Goal: Task Accomplishment & Management: Manage account settings

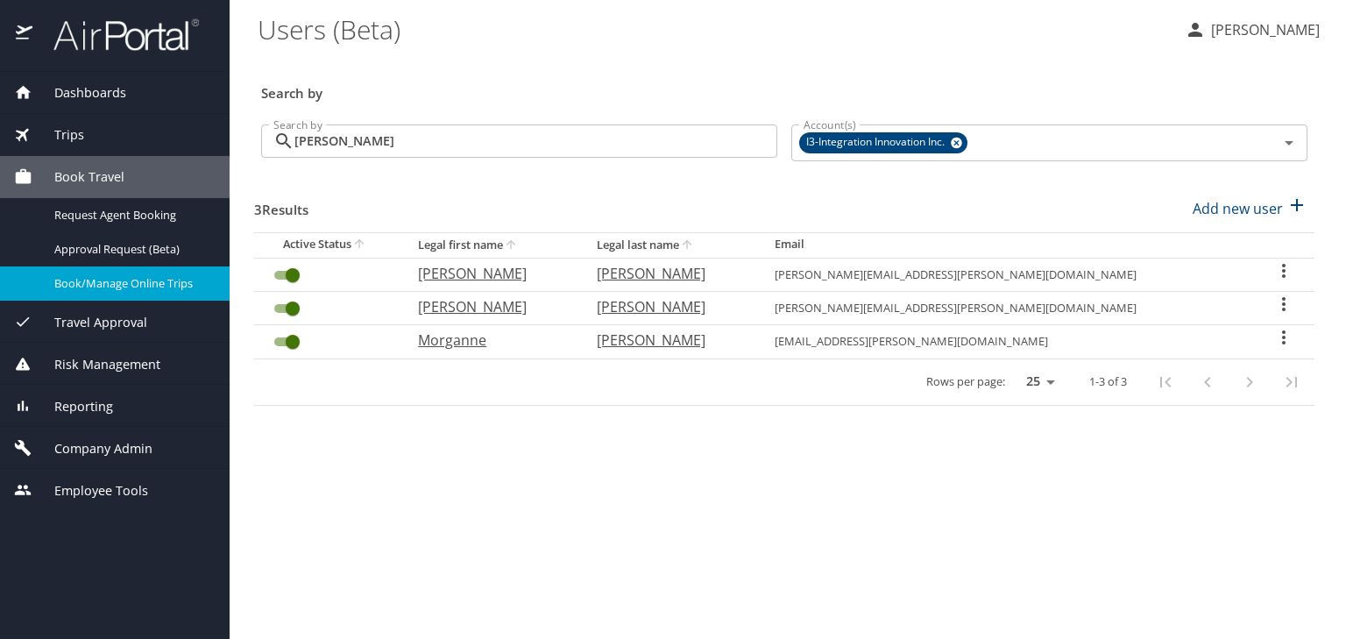
click at [119, 436] on div "Company Admin" at bounding box center [115, 448] width 230 height 42
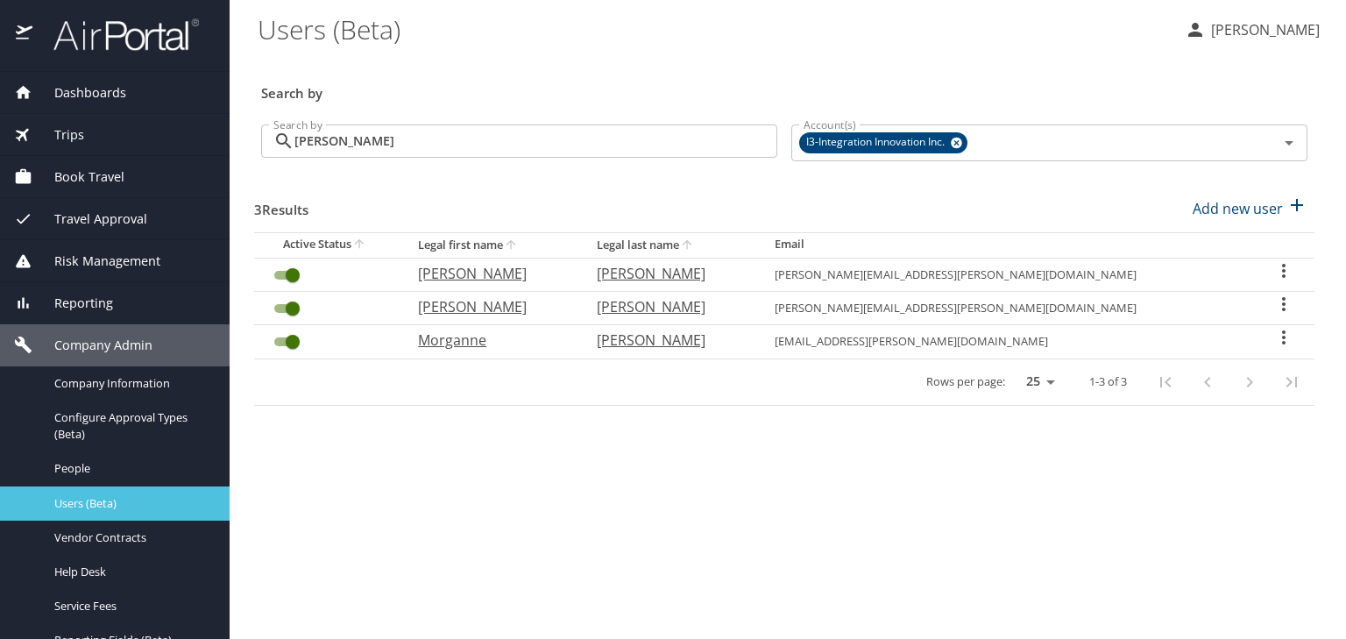
click at [129, 505] on span "Users (Beta)" at bounding box center [131, 503] width 154 height 17
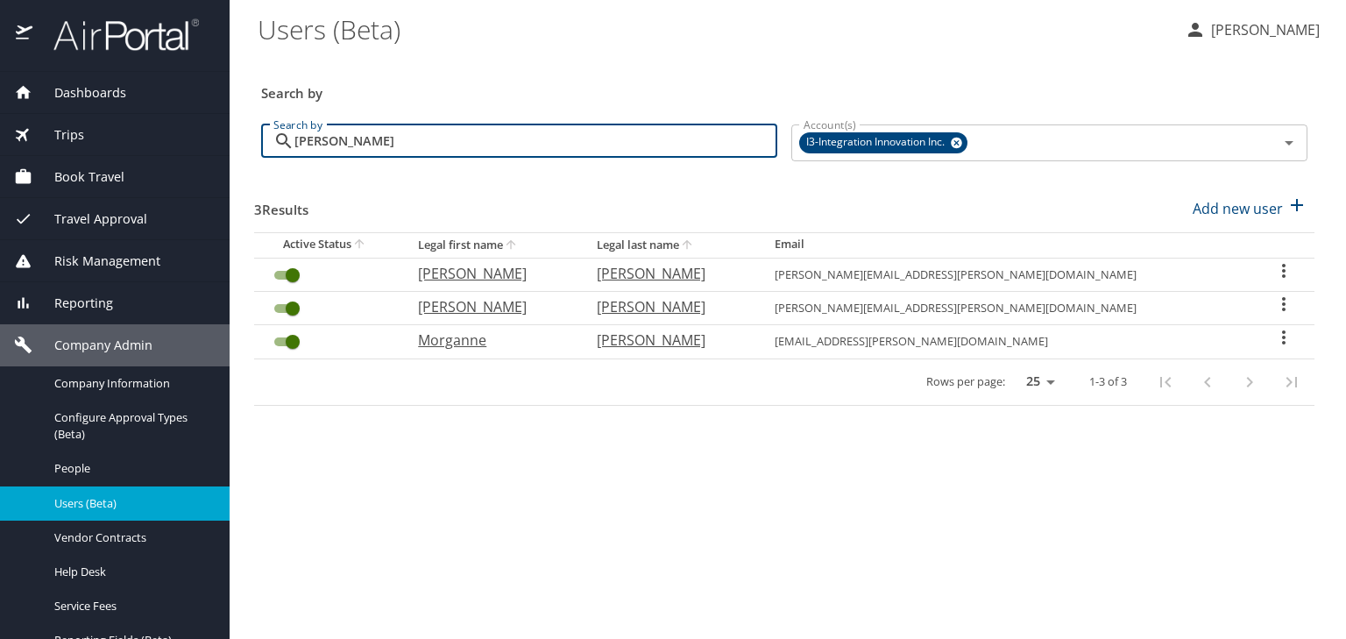
click at [442, 150] on input "[PERSON_NAME]" at bounding box center [535, 140] width 483 height 33
drag, startPoint x: 341, startPoint y: 140, endPoint x: 217, endPoint y: 153, distance: 124.2
click at [210, 153] on div "Dashboards AirPortal 360™ Manager My Travel Dashboard Trips Airtinerary® Lookup…" at bounding box center [673, 319] width 1346 height 639
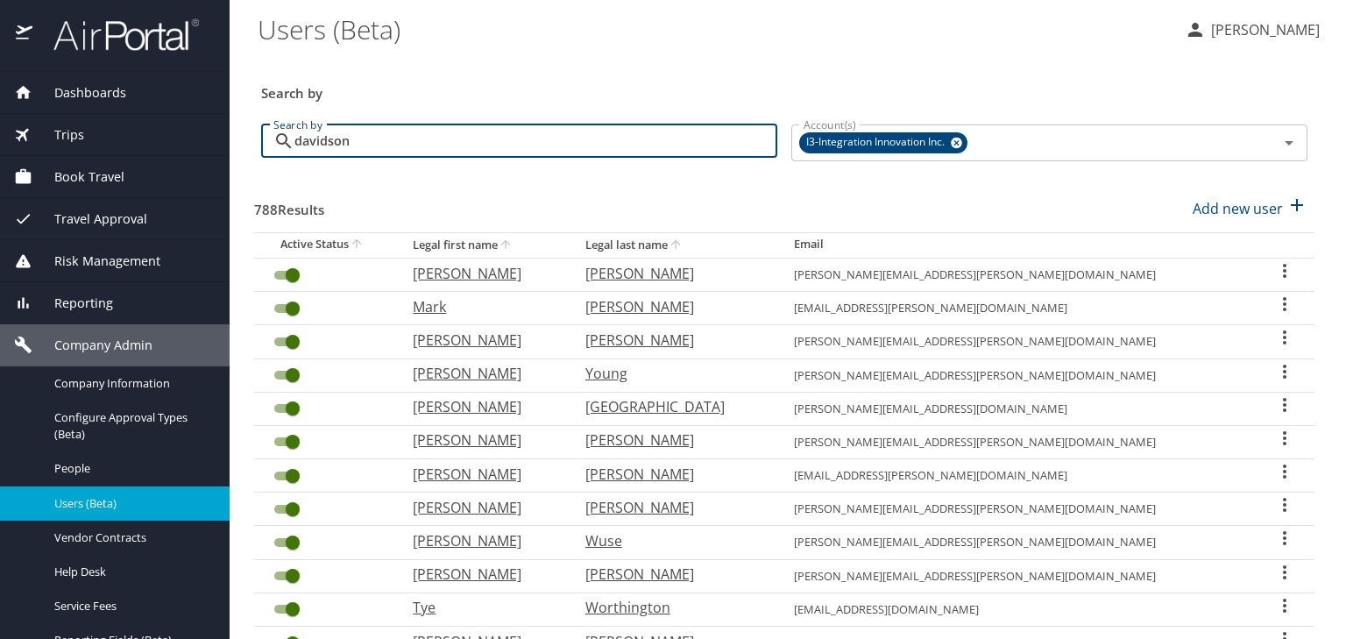
type input "davidson"
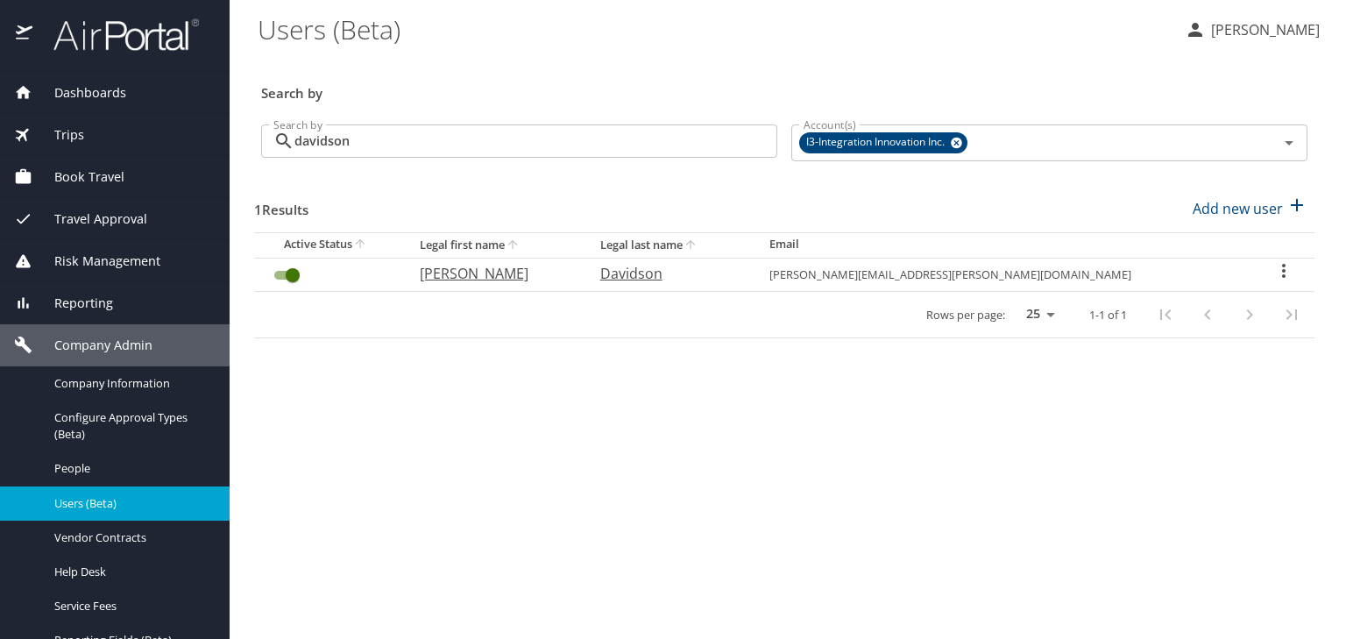
click at [1273, 268] on icon "User Search Table" at bounding box center [1283, 270] width 21 height 21
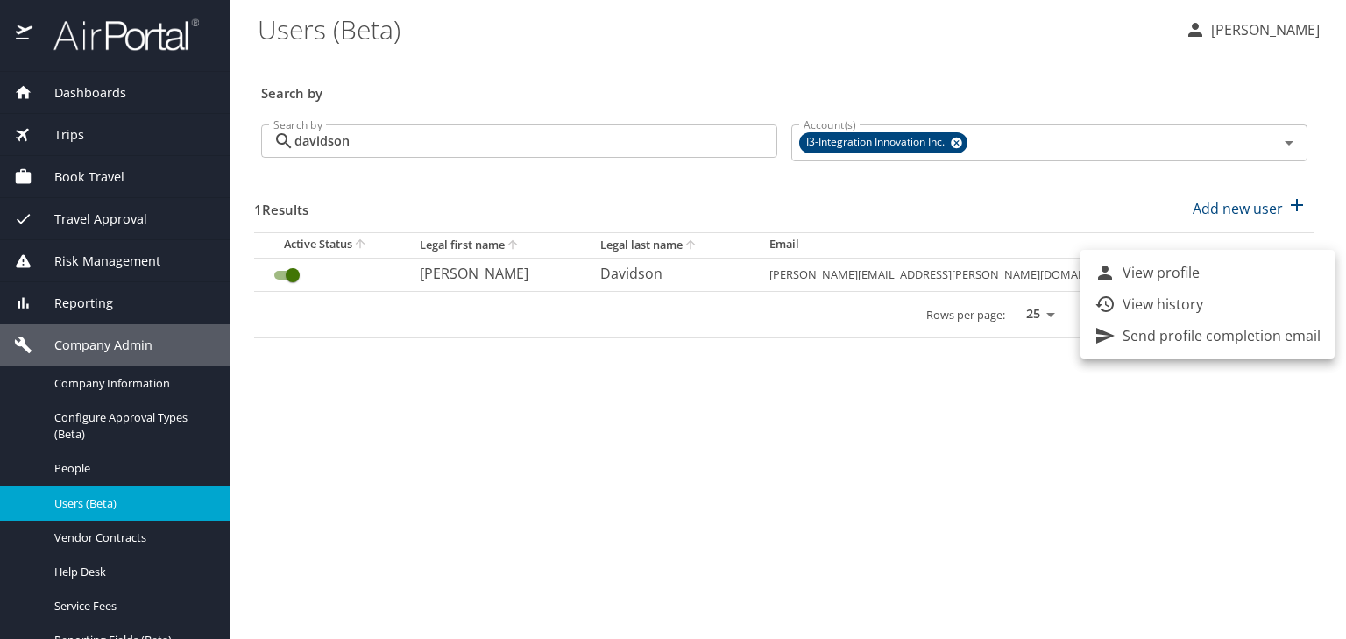
click at [1138, 276] on p "View profile" at bounding box center [1160, 272] width 77 height 21
select select "US"
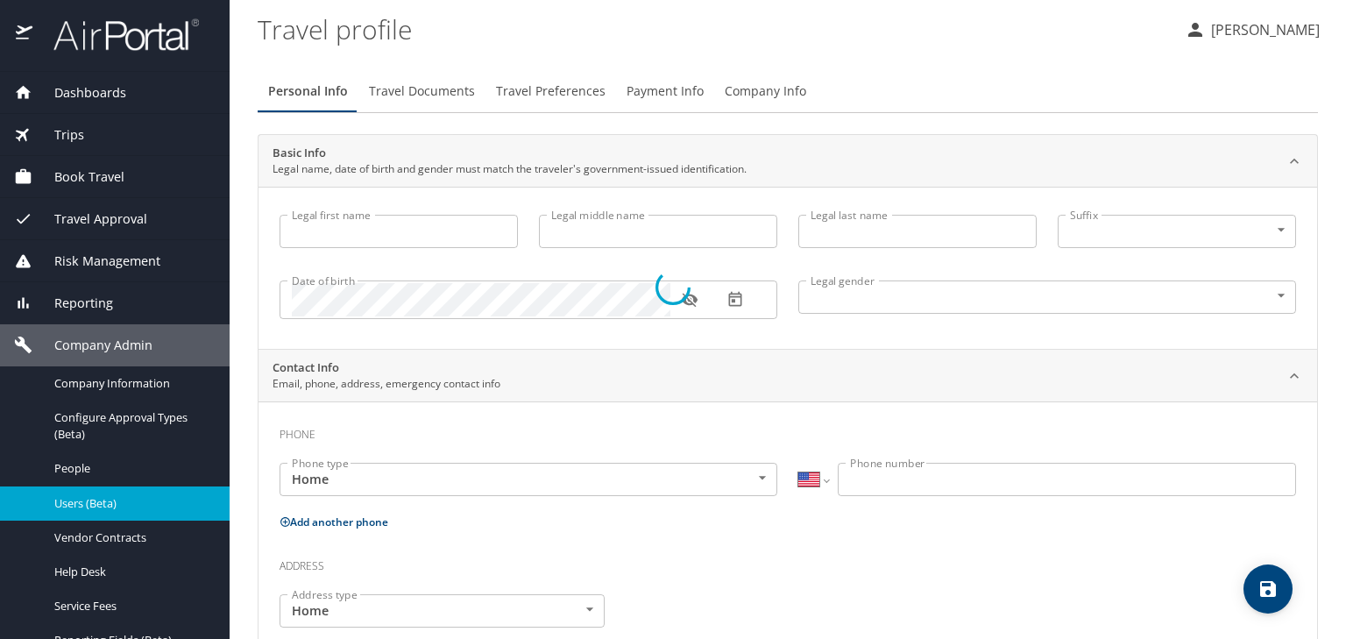
click at [531, 91] on div at bounding box center [673, 287] width 1346 height 703
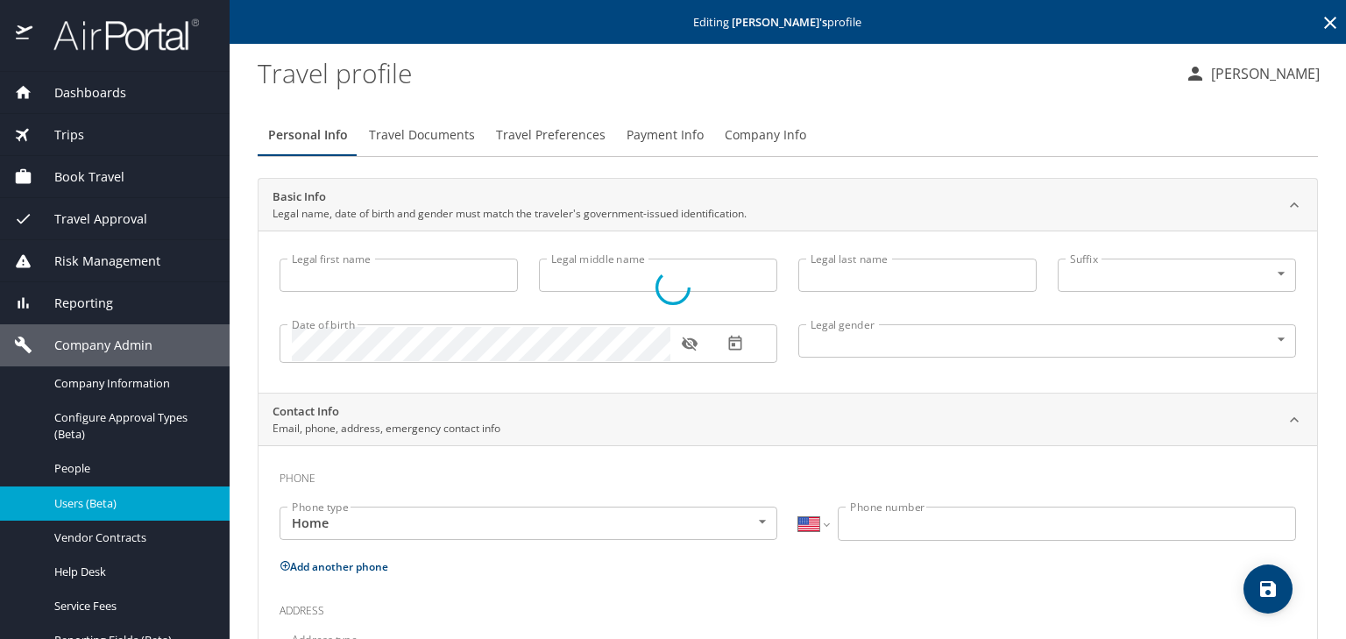
type input "[PERSON_NAME]"
type input "Davidson"
type input "[DEMOGRAPHIC_DATA]"
type input "[PERSON_NAME]"
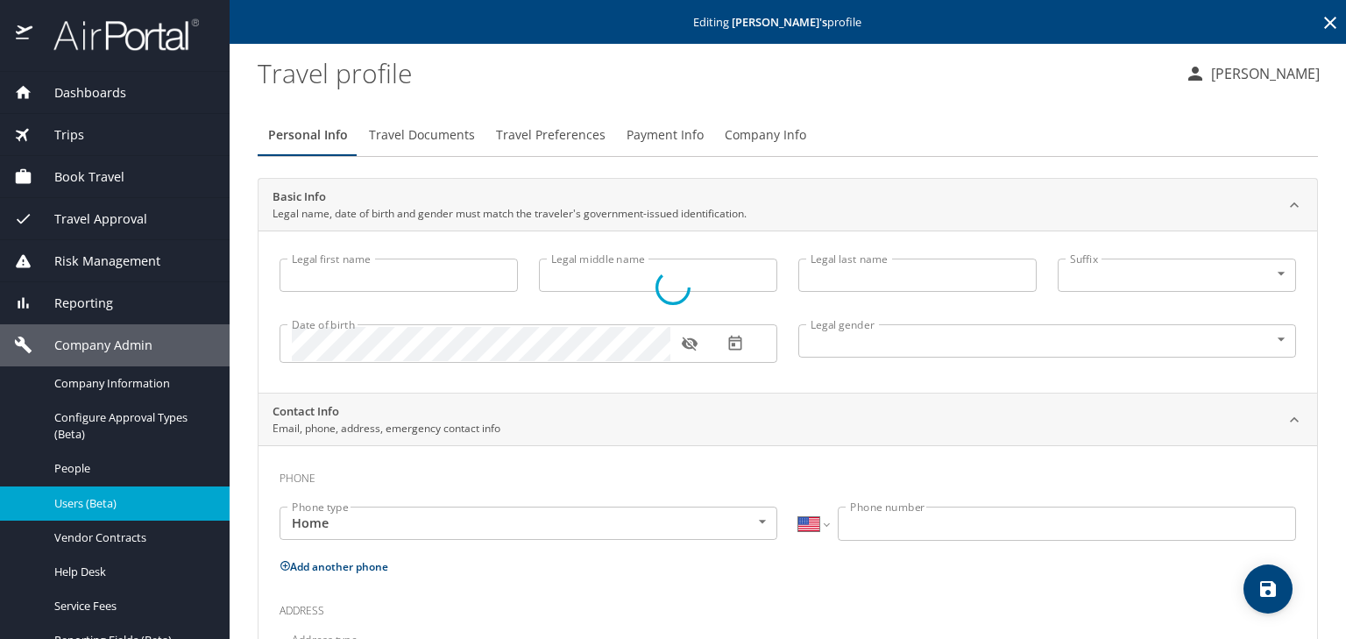
type input "Davidson"
select select "UG"
type input "3035263"
select select "US"
select select "UG"
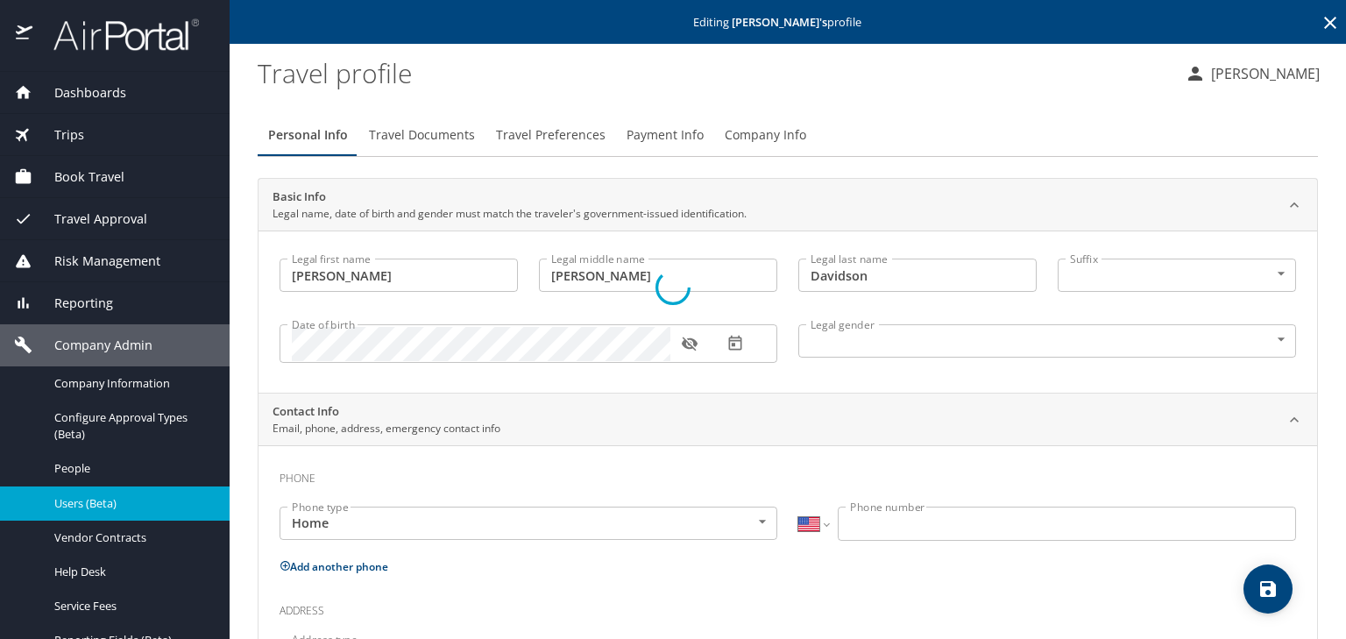
select select "UG"
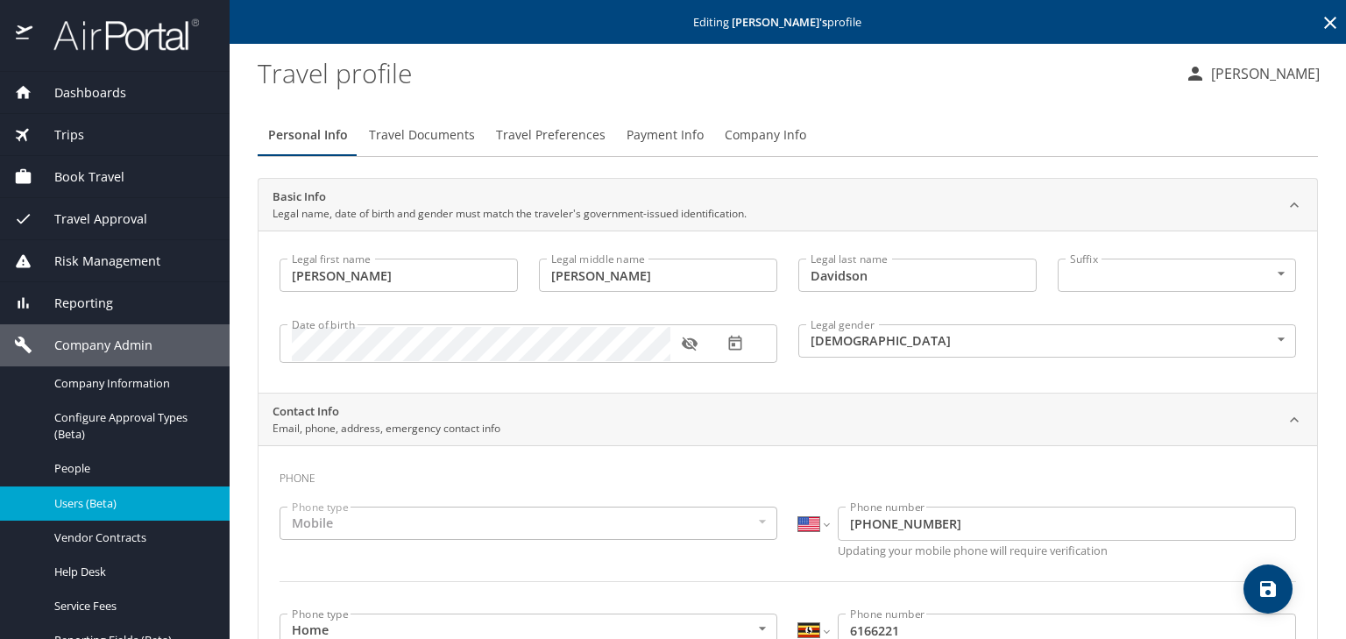
click at [540, 140] on span "Travel Preferences" at bounding box center [551, 135] width 110 height 22
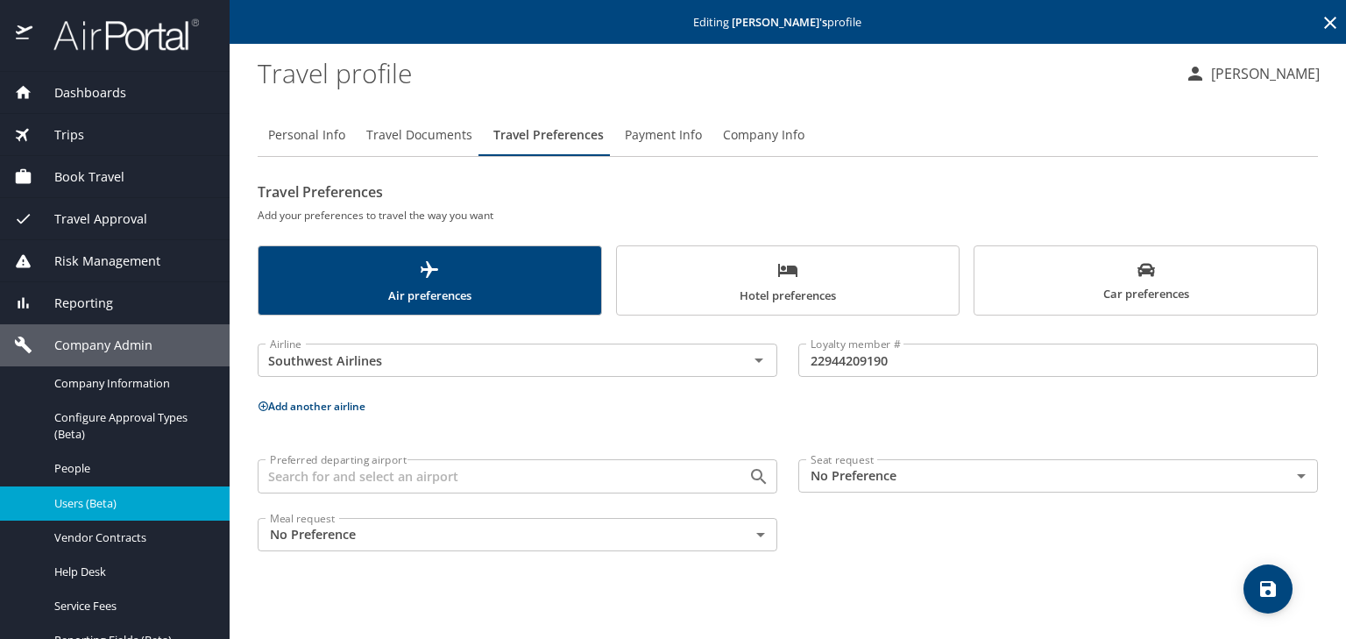
click at [1081, 308] on button "Car preferences" at bounding box center [1145, 280] width 344 height 70
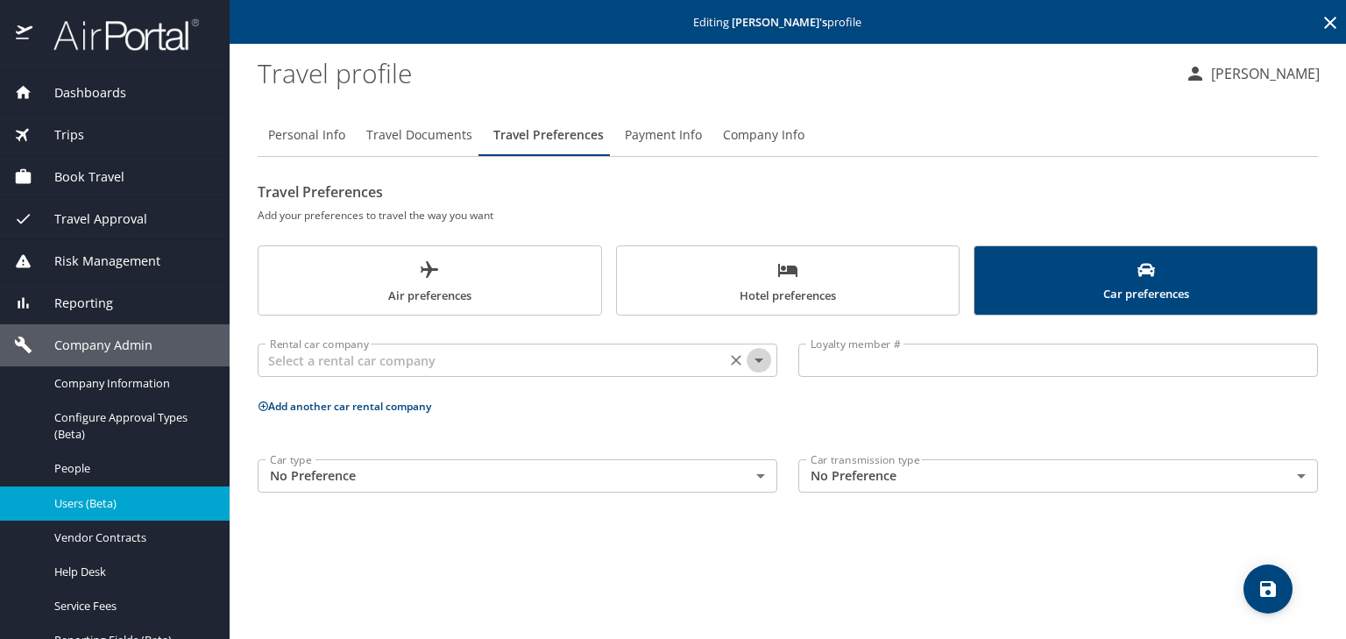
click at [767, 364] on icon "Open" at bounding box center [758, 360] width 21 height 21
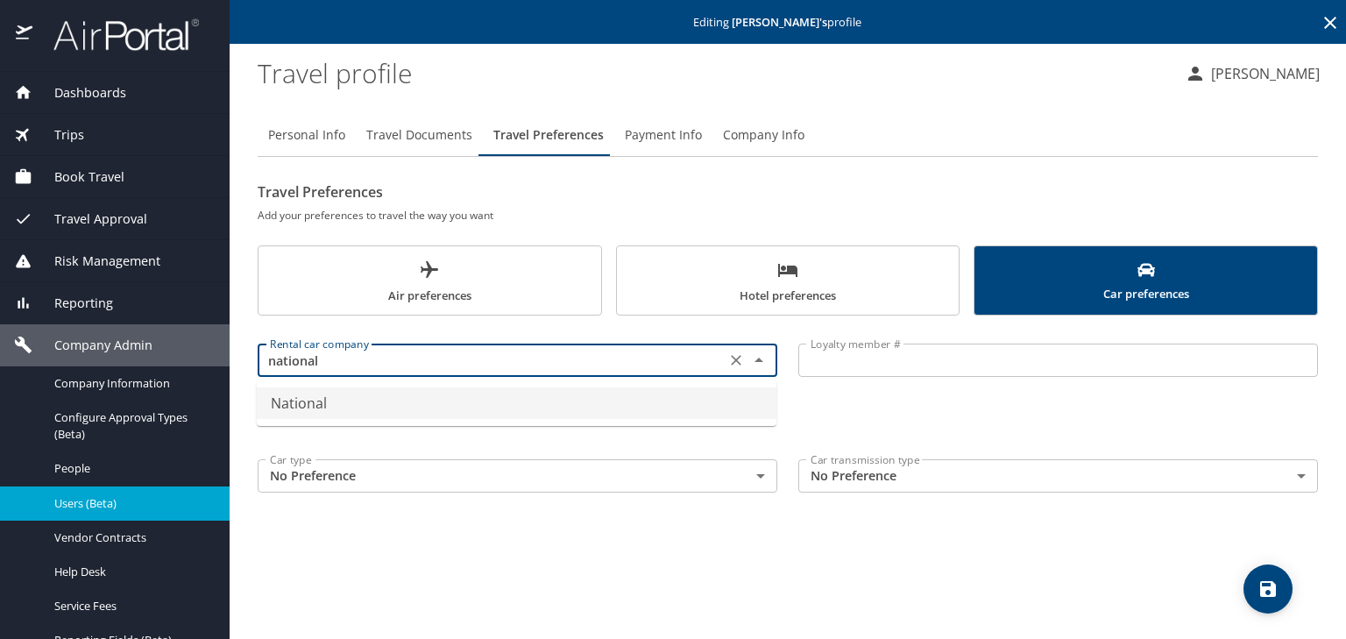
click at [623, 393] on li "National" at bounding box center [517, 403] width 520 height 32
type input "National"
click at [866, 364] on input "Loyalty member #" at bounding box center [1058, 359] width 520 height 33
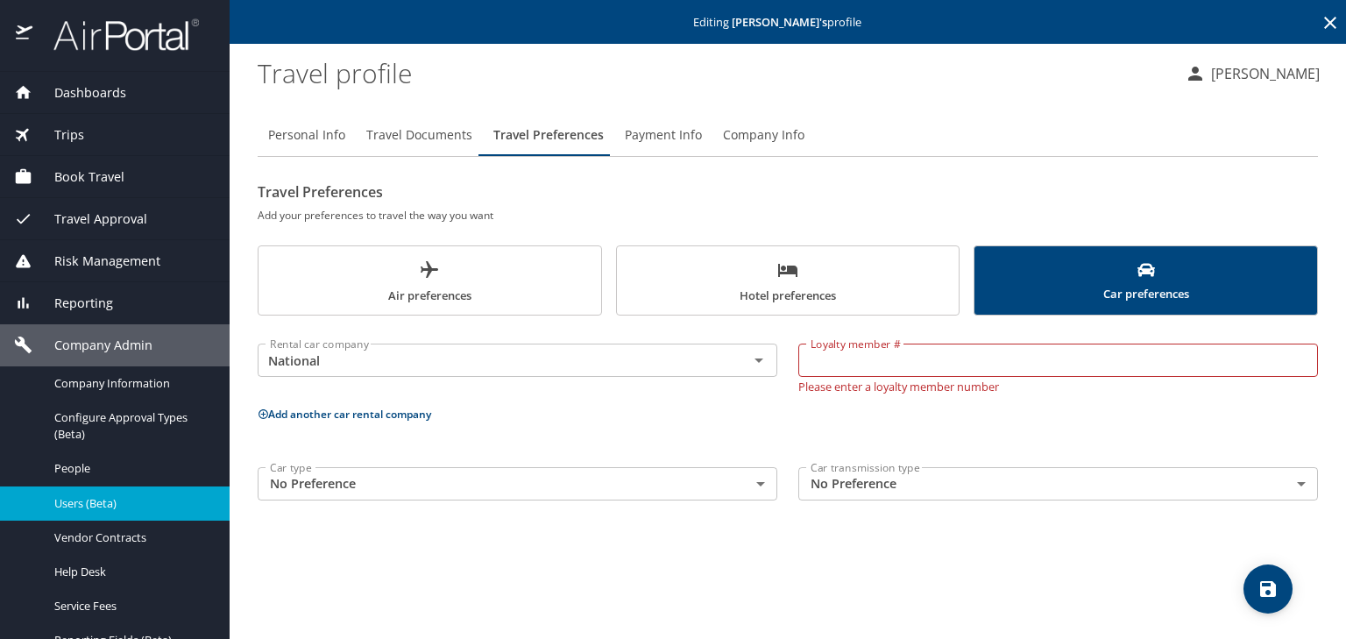
click at [855, 361] on input "Loyalty member #" at bounding box center [1058, 359] width 520 height 33
paste input "941270595"
type input "941270595"
click at [1279, 578] on span "save" at bounding box center [1267, 588] width 49 height 21
